Goal: Information Seeking & Learning: Learn about a topic

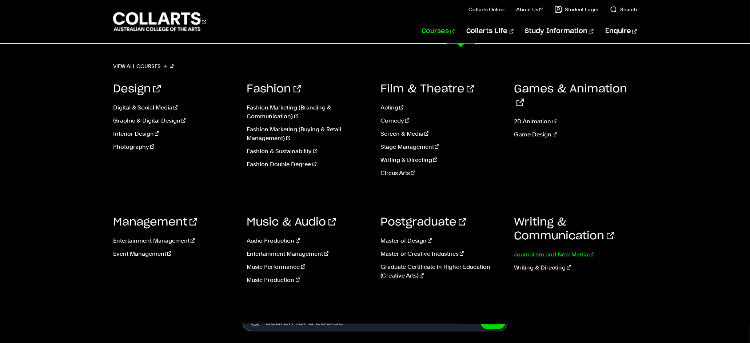
click at [543, 256] on link "Journalism and New Media" at bounding box center [576, 254] width 123 height 9
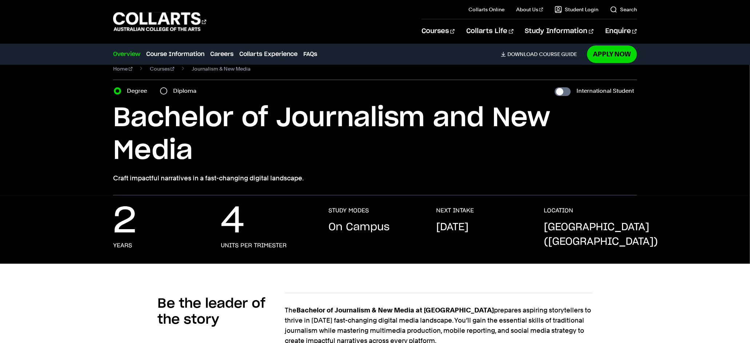
scroll to position [20, 0]
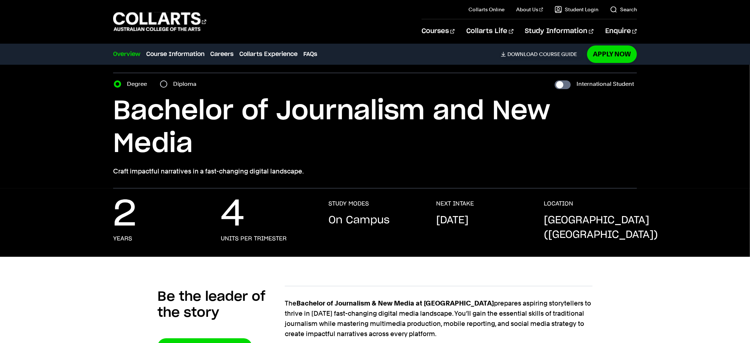
click at [173, 137] on h1 "Bachelor of Journalism and New Media" at bounding box center [375, 127] width 524 height 65
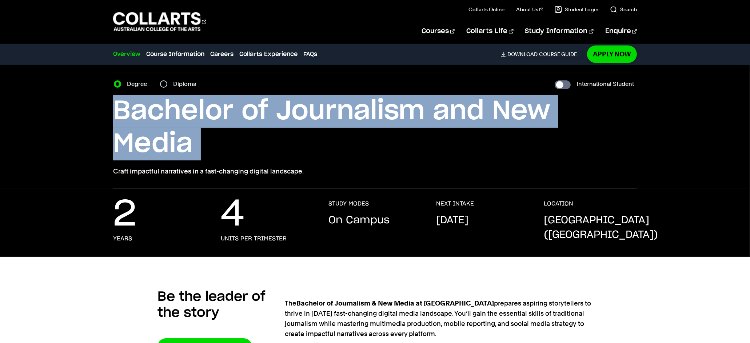
click at [173, 137] on h1 "Bachelor of Journalism and New Media" at bounding box center [375, 127] width 524 height 65
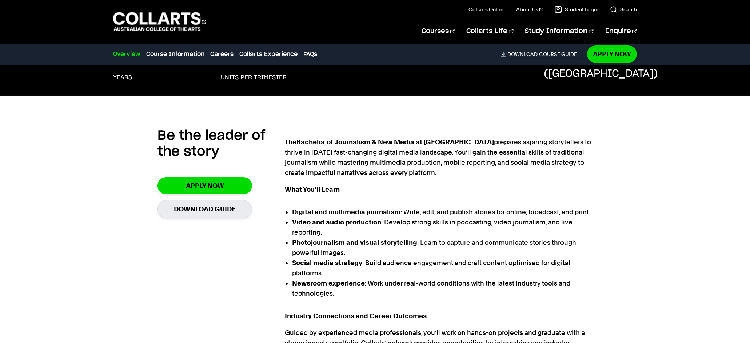
scroll to position [181, 0]
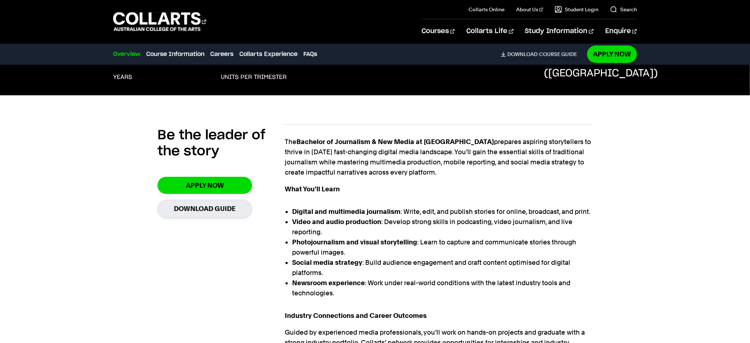
click at [366, 160] on p "The Bachelor of Journalism & New Media at Collarts prepares aspiring storytelle…" at bounding box center [438, 157] width 307 height 41
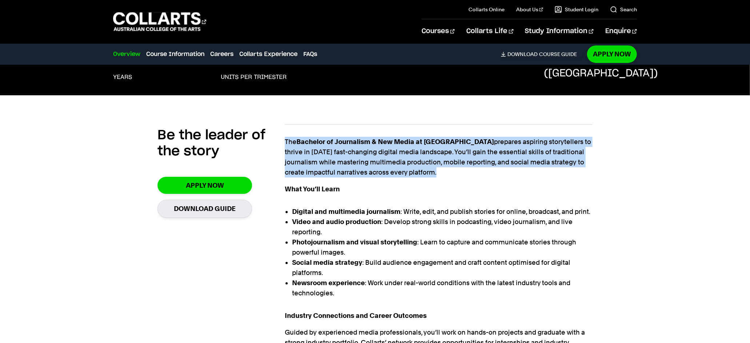
click at [380, 150] on p "The Bachelor of Journalism & New Media at Collarts prepares aspiring storytelle…" at bounding box center [438, 157] width 307 height 41
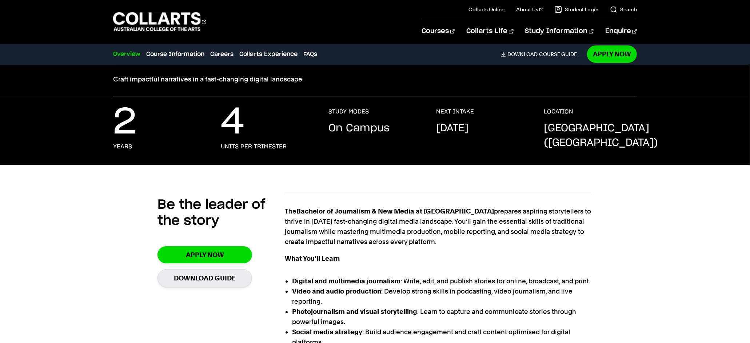
scroll to position [0, 0]
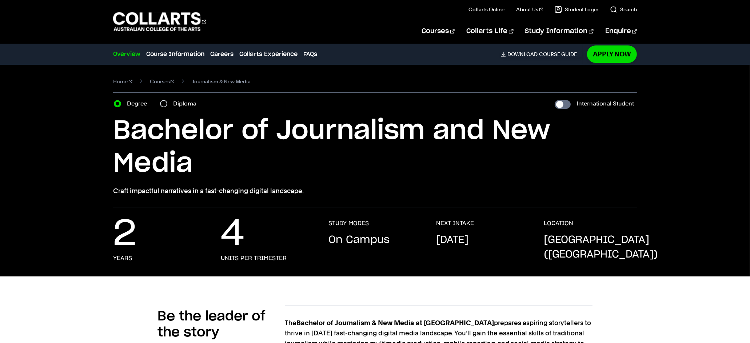
click at [254, 188] on p "Craft impactful narratives in a fast-changing digital landscape." at bounding box center [375, 191] width 524 height 10
click at [272, 191] on p "Craft impactful narratives in a fast-changing digital landscape." at bounding box center [375, 191] width 524 height 10
